Goal: Transaction & Acquisition: Purchase product/service

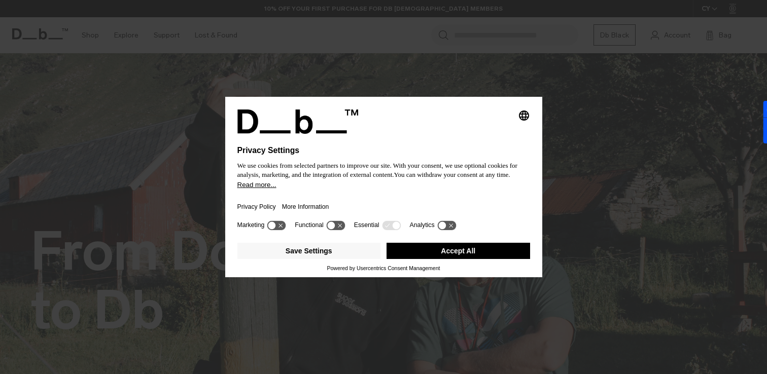
click at [416, 256] on button "Accept All" at bounding box center [459, 251] width 144 height 16
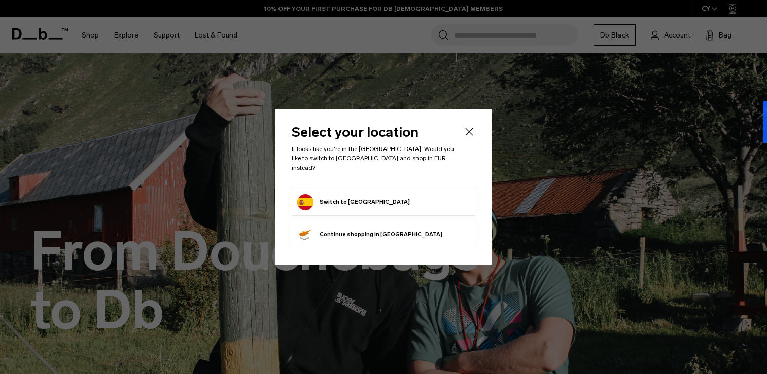
click at [474, 138] on icon "Close" at bounding box center [469, 132] width 12 height 12
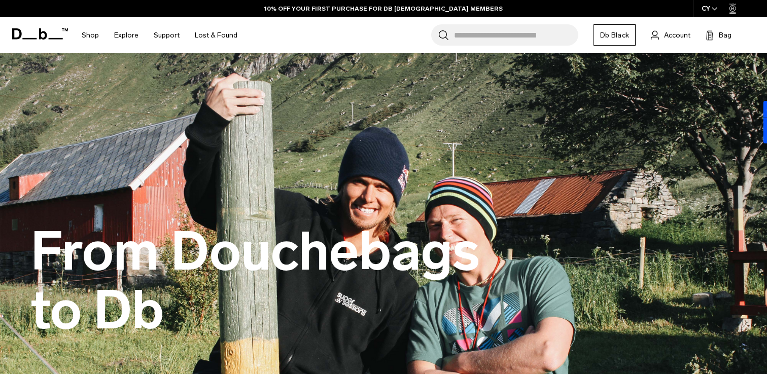
click at [474, 138] on icon "Close" at bounding box center [469, 132] width 12 height 12
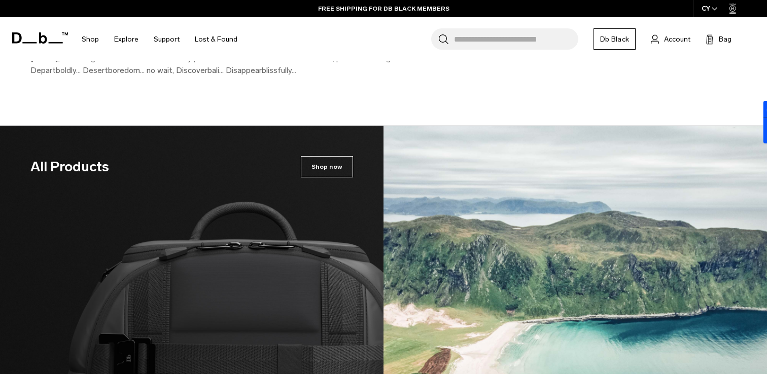
scroll to position [1582, 0]
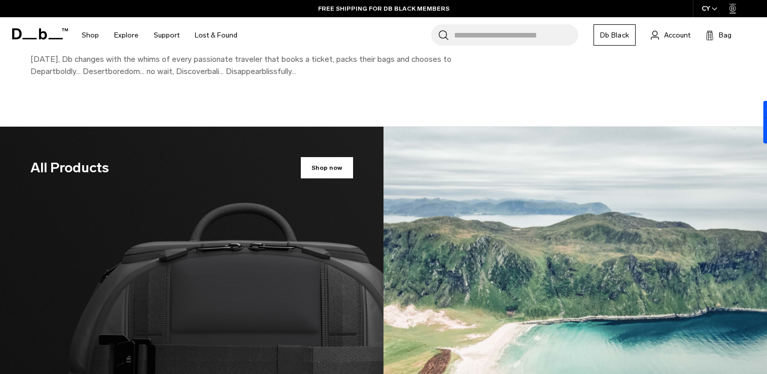
click at [324, 157] on span "Shop now" at bounding box center [327, 167] width 52 height 21
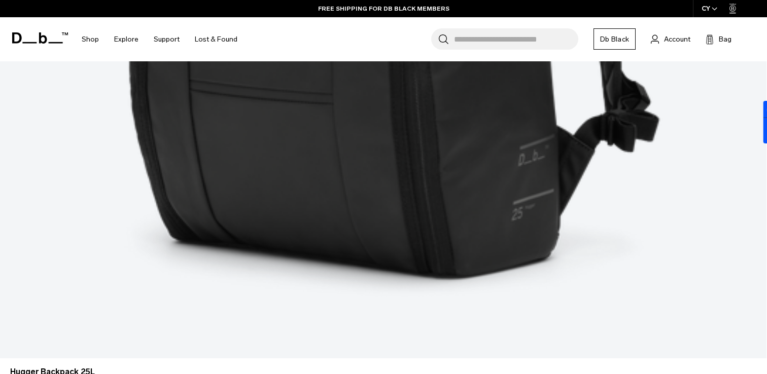
scroll to position [1042, 0]
